Goal: Task Accomplishment & Management: Complete application form

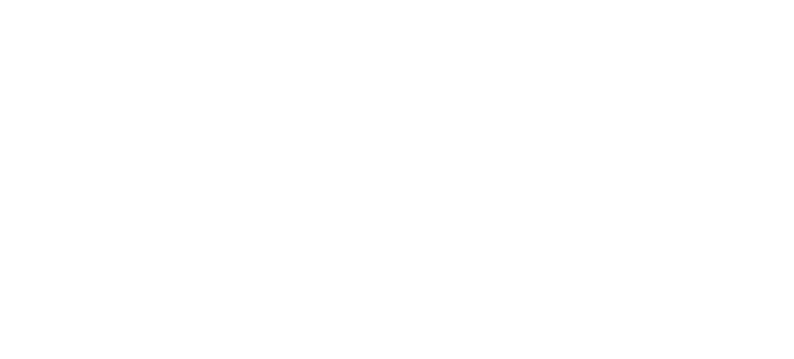
select select "Song"
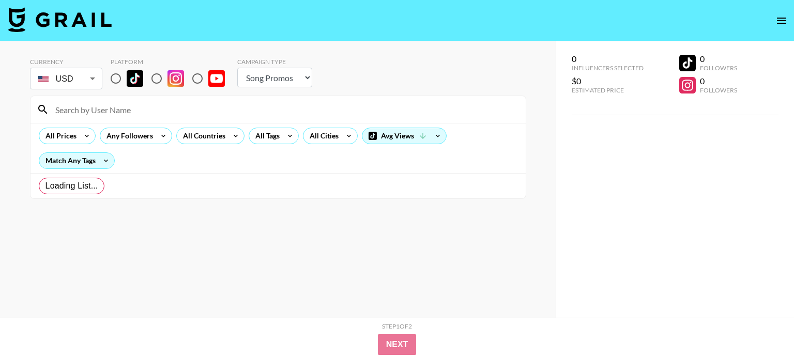
click at [88, 83] on body "Currency USD USD ​ Platform Campaign Type Choose Type... Song Promos Brand Prom…" at bounding box center [397, 200] width 794 height 400
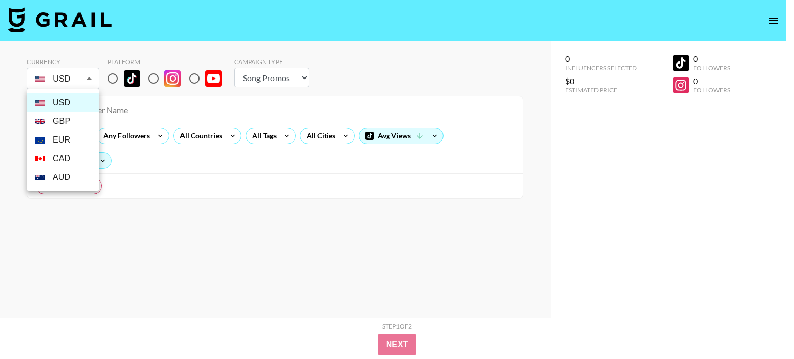
click at [61, 142] on li "EUR" at bounding box center [63, 140] width 72 height 19
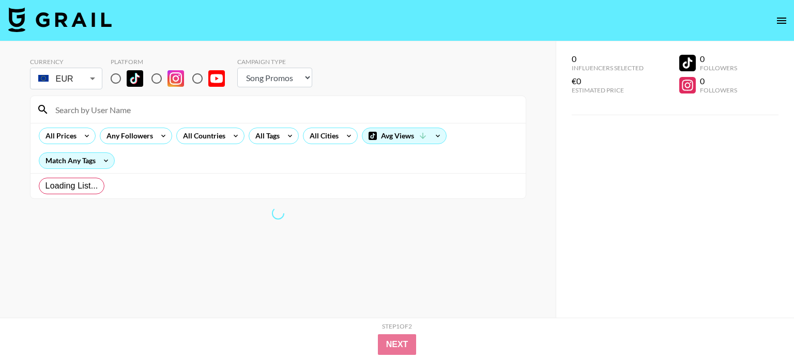
type input "EUR"
click at [151, 82] on div at bounding box center [397, 179] width 794 height 359
click at [153, 76] on div at bounding box center [397, 179] width 794 height 359
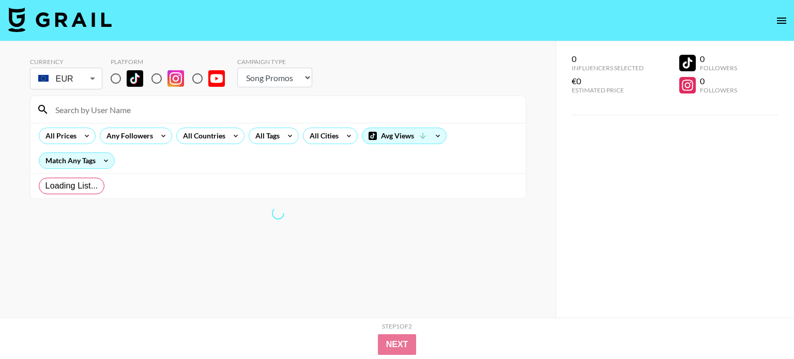
click at [373, 339] on div at bounding box center [397, 179] width 794 height 359
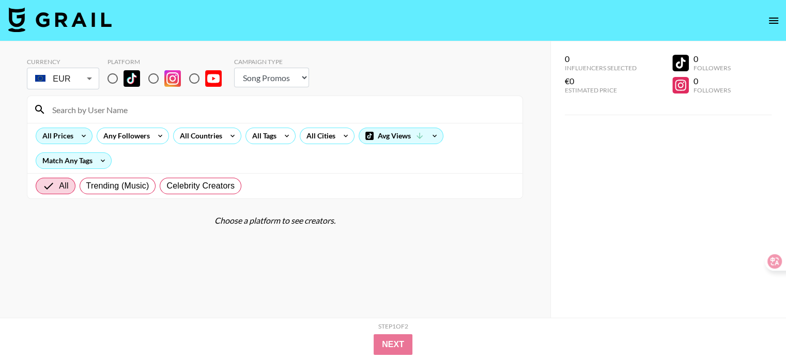
click at [80, 137] on icon at bounding box center [83, 136] width 17 height 16
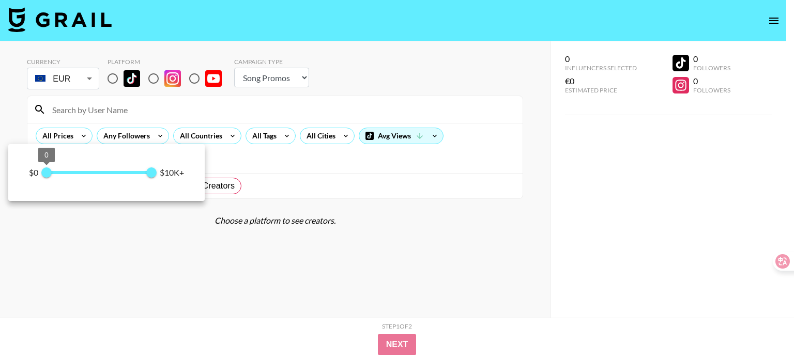
click at [52, 175] on span "0" at bounding box center [46, 172] width 10 height 10
type input "0"
drag, startPoint x: 54, startPoint y: 175, endPoint x: 30, endPoint y: 168, distance: 24.7
click at [30, 168] on div "$0 0 10,000 $10K+" at bounding box center [106, 173] width 155 height 16
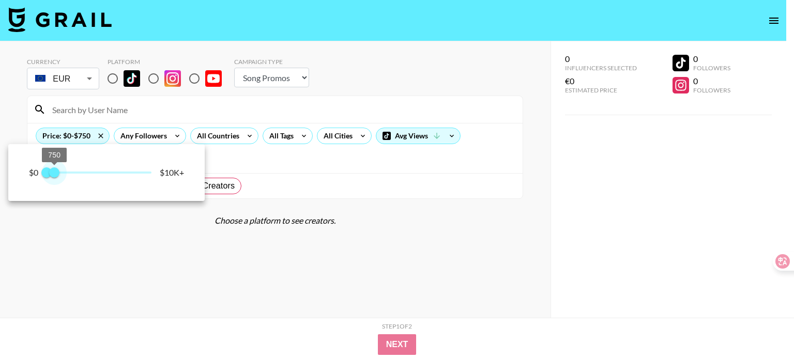
type input "500"
drag, startPoint x: 151, startPoint y: 174, endPoint x: 51, endPoint y: 174, distance: 99.7
click at [51, 174] on span "500" at bounding box center [52, 172] width 10 height 10
click at [62, 231] on div at bounding box center [397, 179] width 794 height 359
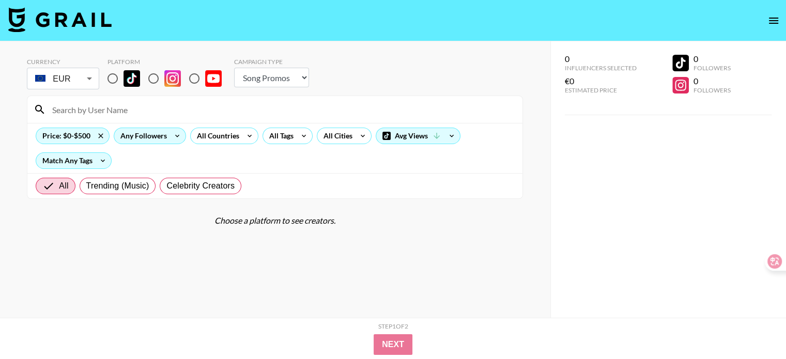
click at [156, 138] on div "Any Followers" at bounding box center [141, 136] width 55 height 16
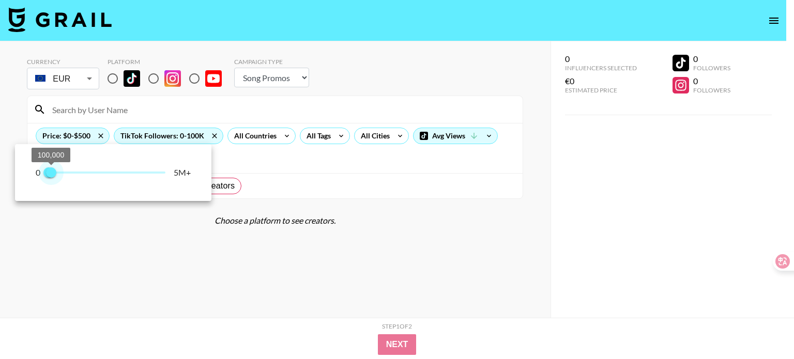
type input "200000"
drag, startPoint x: 167, startPoint y: 175, endPoint x: 54, endPoint y: 165, distance: 113.6
click at [54, 167] on span "200,000" at bounding box center [53, 172] width 10 height 10
click at [95, 234] on div at bounding box center [397, 179] width 794 height 359
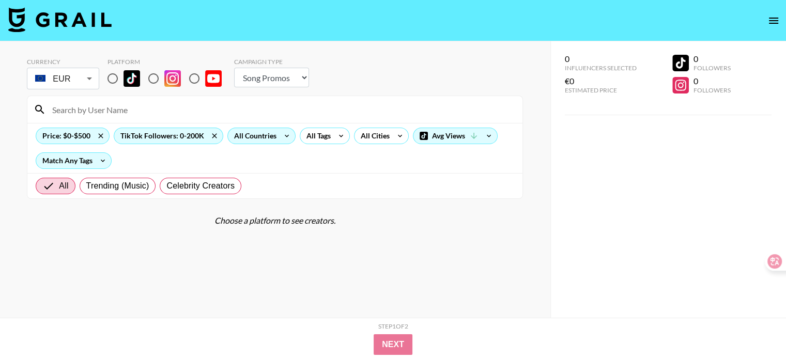
click at [283, 134] on icon at bounding box center [286, 136] width 17 height 16
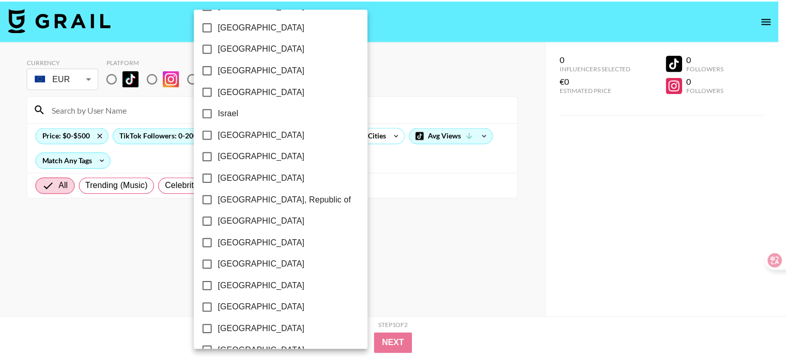
scroll to position [258, 0]
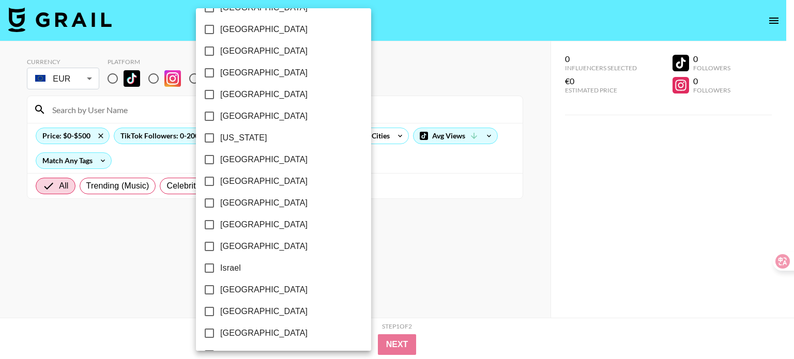
click at [211, 159] on input "[GEOGRAPHIC_DATA]" at bounding box center [209, 160] width 22 height 22
checkbox input "true"
click at [347, 78] on div at bounding box center [397, 179] width 794 height 359
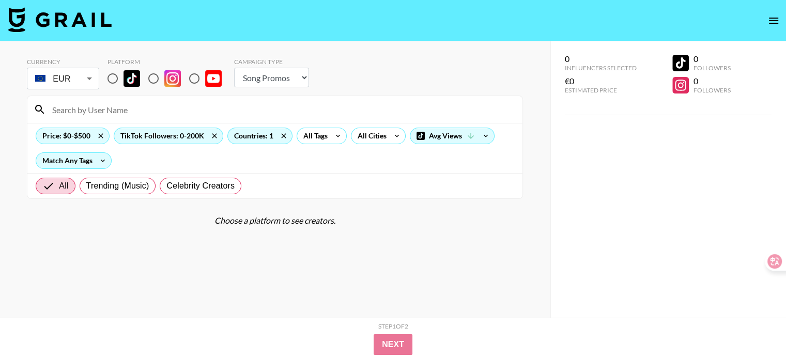
click at [153, 78] on input "radio" at bounding box center [154, 79] width 22 height 22
radio input "true"
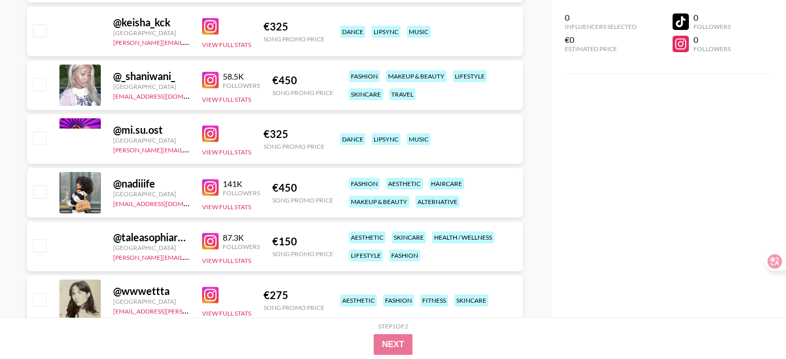
scroll to position [186, 0]
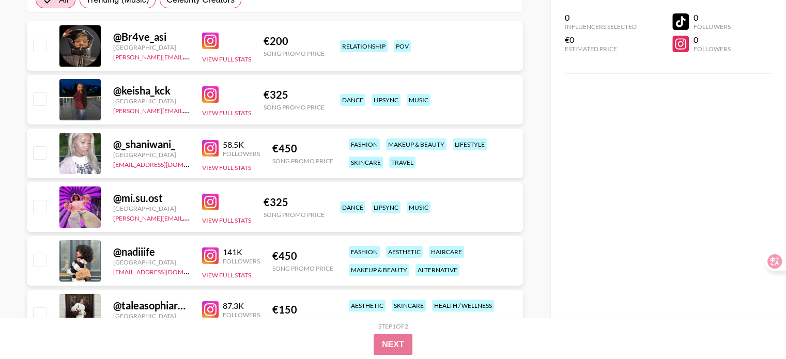
click at [207, 256] on img at bounding box center [210, 255] width 17 height 17
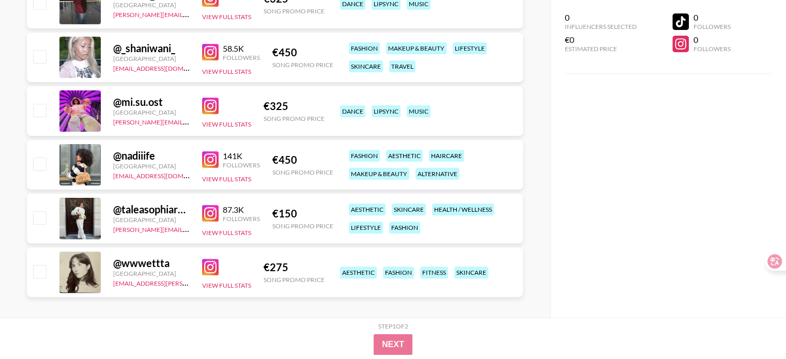
scroll to position [289, 0]
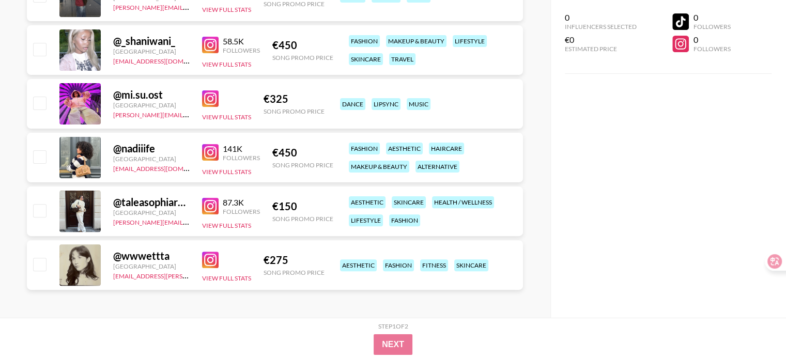
click at [427, 318] on div "Step 1 of 2 View Summary Next" at bounding box center [393, 338] width 786 height 41
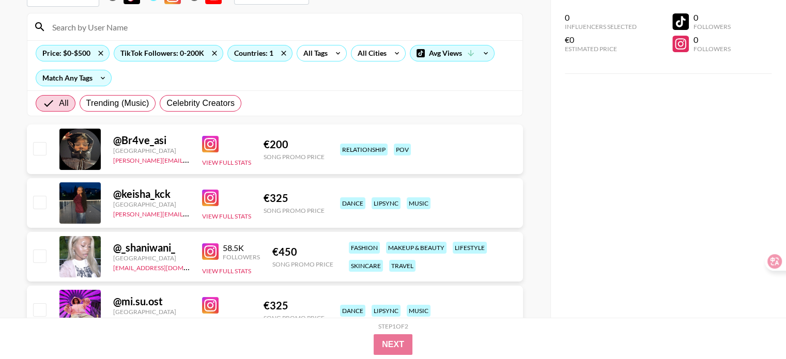
scroll to position [0, 0]
